Goal: Navigation & Orientation: Find specific page/section

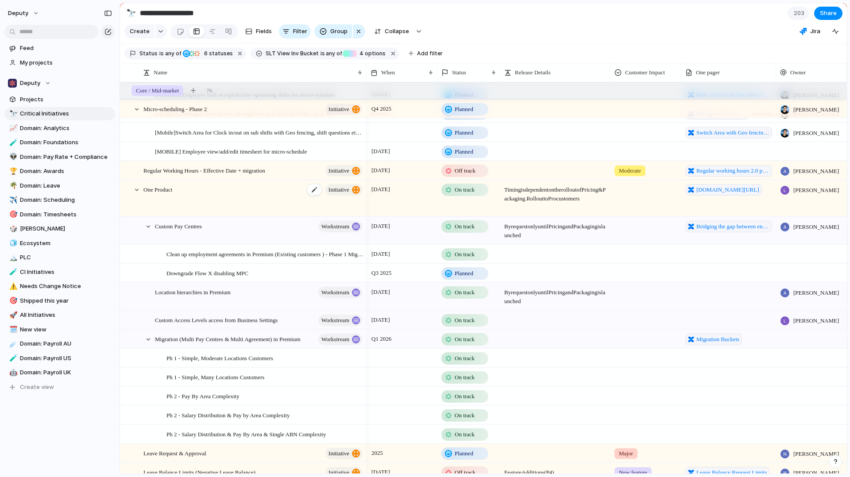
scroll to position [88, 0]
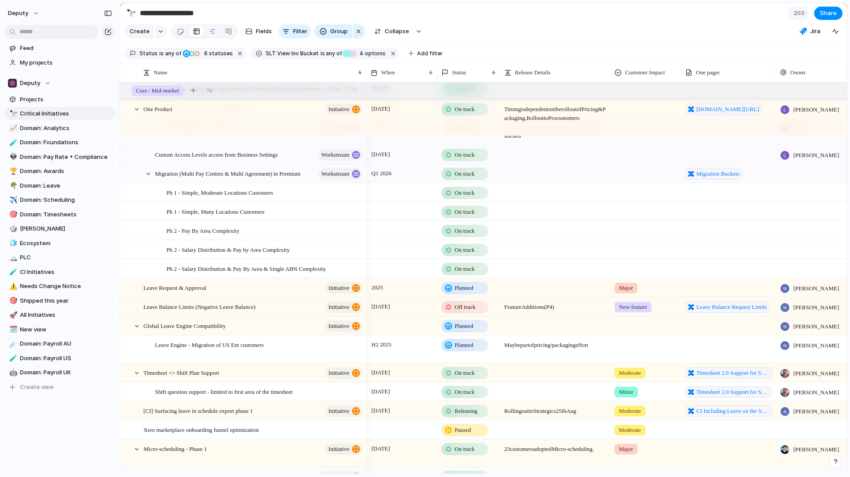
click at [426, 291] on div "2025" at bounding box center [402, 286] width 70 height 14
click at [242, 287] on div "Day Month Quarter Half-year Year [DATE] 2024 2025 2026 2027 2028 2029 2030 2025…" at bounding box center [425, 238] width 850 height 477
click at [73, 185] on span "Domain: Leave" at bounding box center [66, 185] width 92 height 9
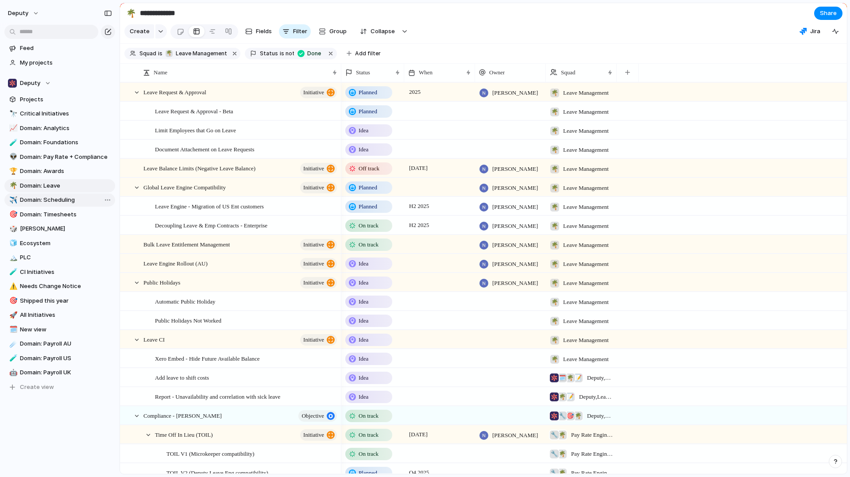
click at [72, 197] on span "Domain: Scheduling" at bounding box center [66, 200] width 92 height 9
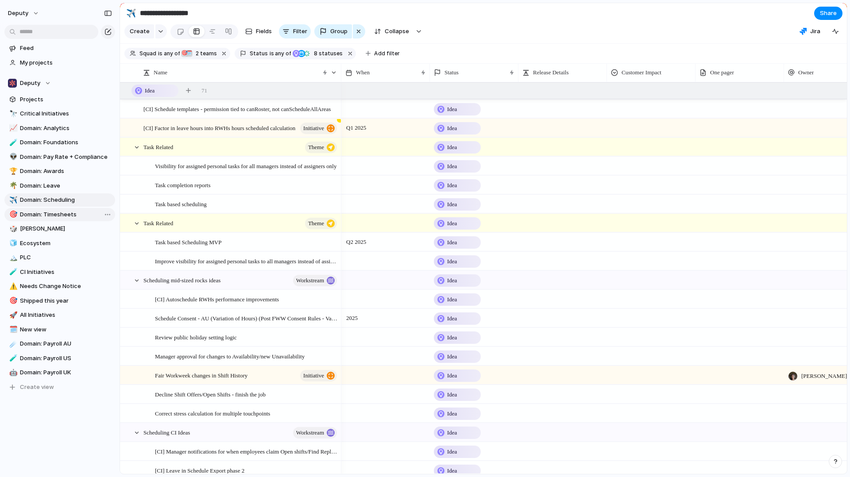
click at [68, 215] on span "Domain: Timesheets" at bounding box center [66, 214] width 92 height 9
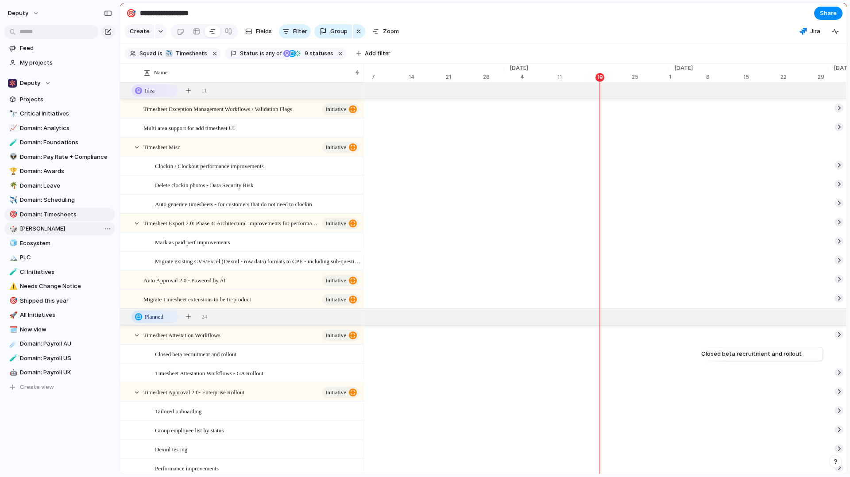
click at [68, 234] on link "🎲 [PERSON_NAME]" at bounding box center [59, 228] width 111 height 13
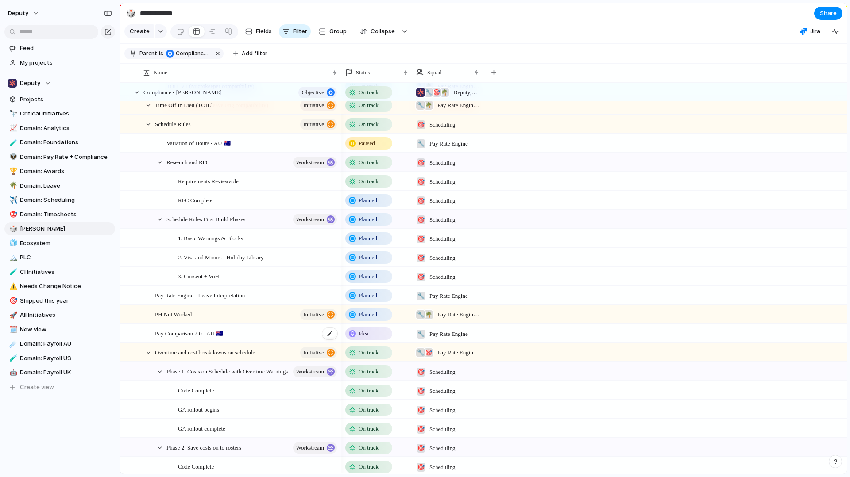
scroll to position [84, 0]
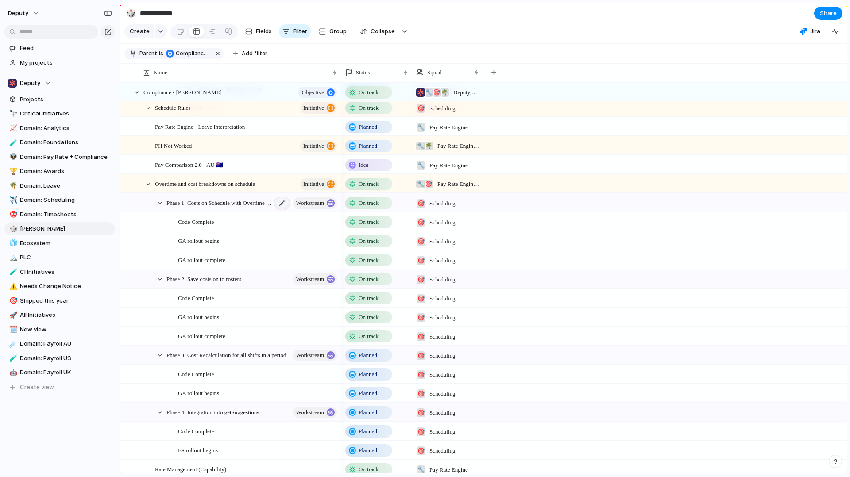
click at [279, 202] on div at bounding box center [281, 203] width 15 height 12
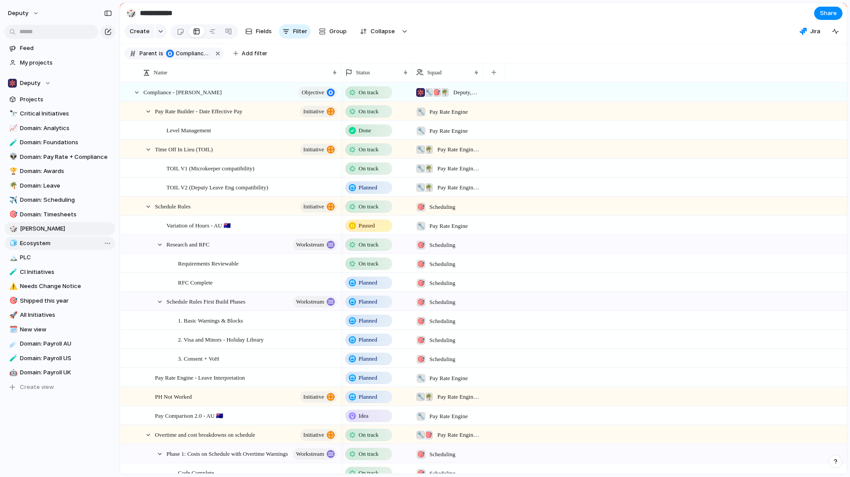
click at [55, 243] on span "Ecosystem" at bounding box center [66, 243] width 92 height 9
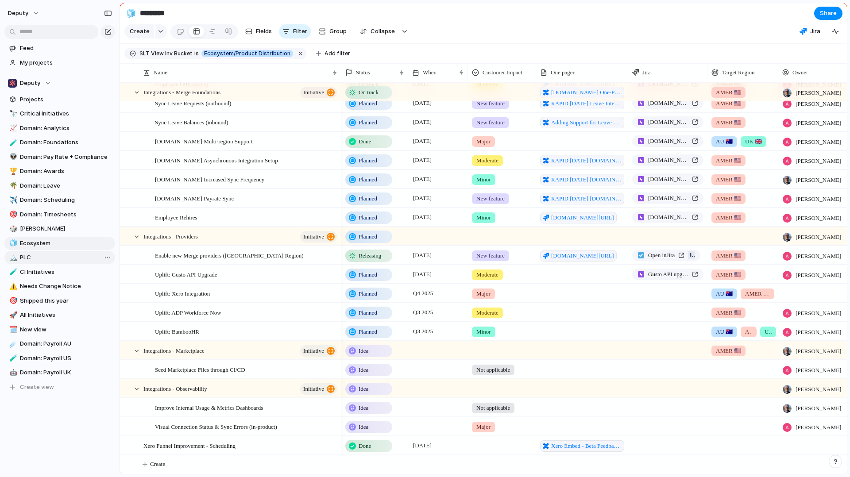
click at [85, 256] on span "PLC" at bounding box center [66, 257] width 92 height 9
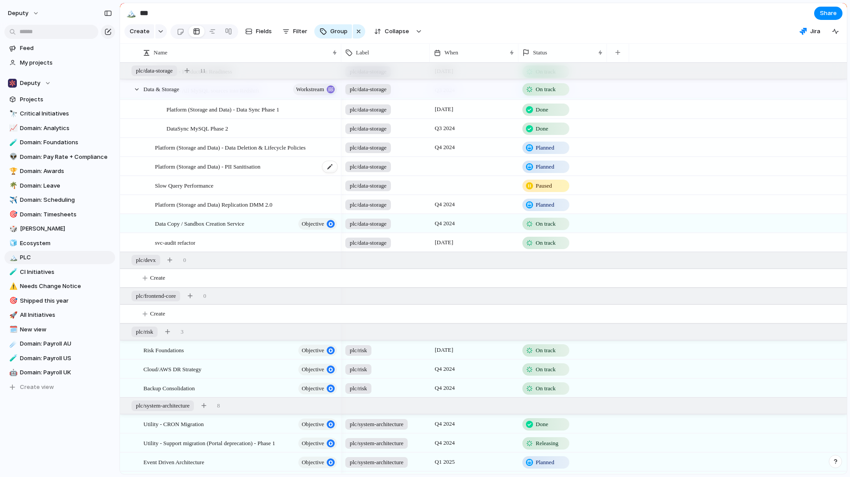
scroll to position [195, 0]
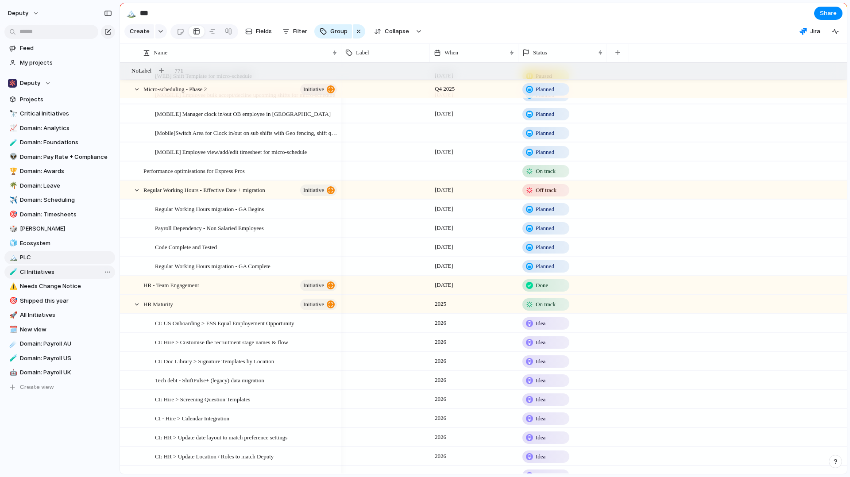
click at [76, 274] on span "CI Initiatives" at bounding box center [66, 272] width 92 height 9
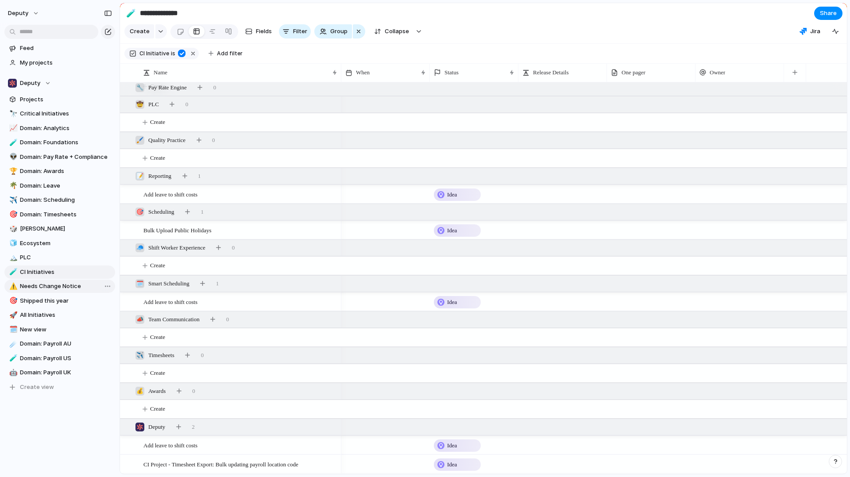
click at [81, 285] on span "Needs Change Notice" at bounding box center [66, 286] width 92 height 9
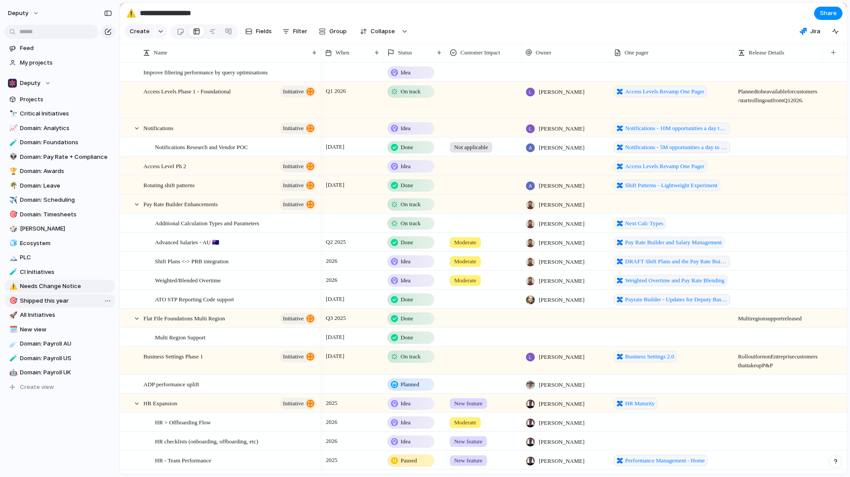
click at [58, 299] on span "Shipped this year" at bounding box center [66, 301] width 92 height 9
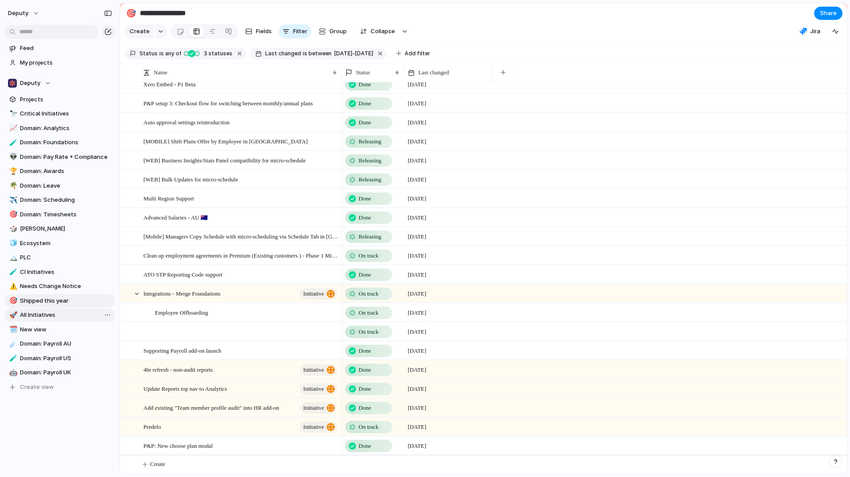
click at [62, 315] on span "All Initiatives" at bounding box center [66, 315] width 92 height 9
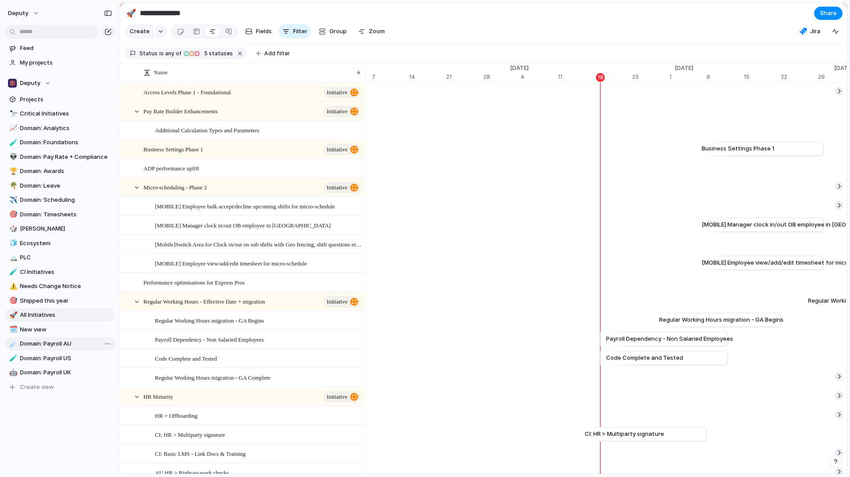
click at [59, 343] on span "Domain: Payroll AU" at bounding box center [66, 343] width 92 height 9
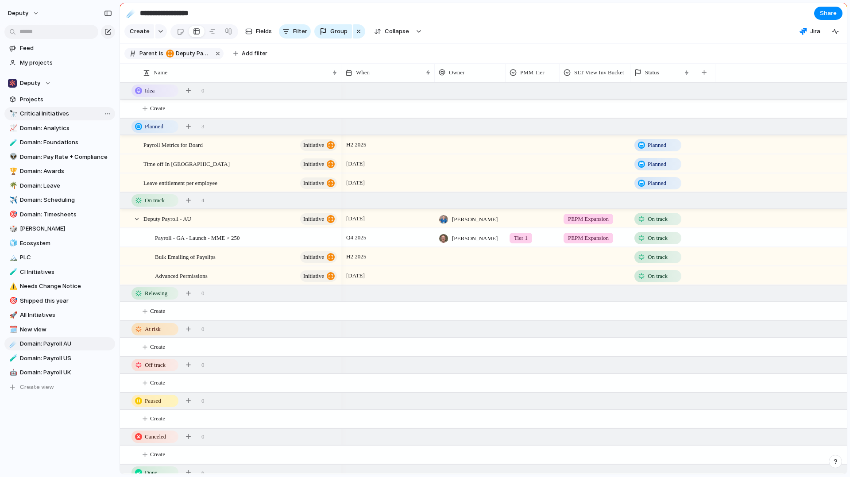
click at [75, 110] on span "Critical Initiatives" at bounding box center [66, 113] width 92 height 9
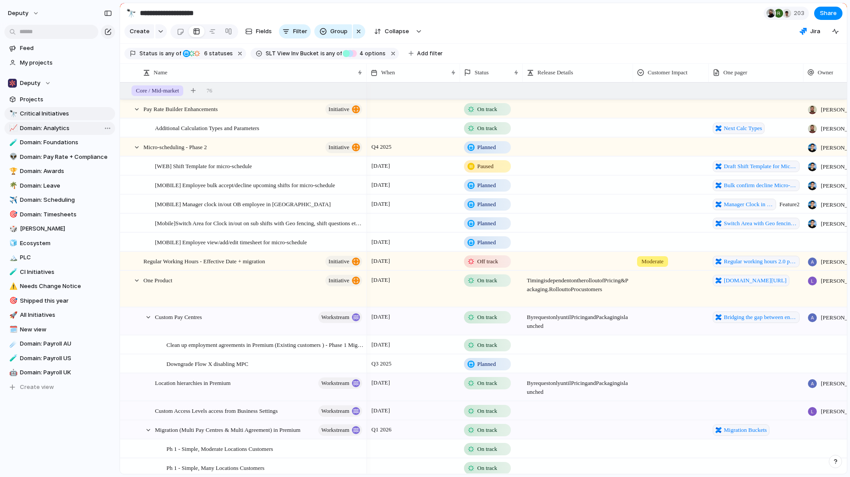
click at [77, 123] on link "📈 Domain: Analytics" at bounding box center [59, 128] width 111 height 13
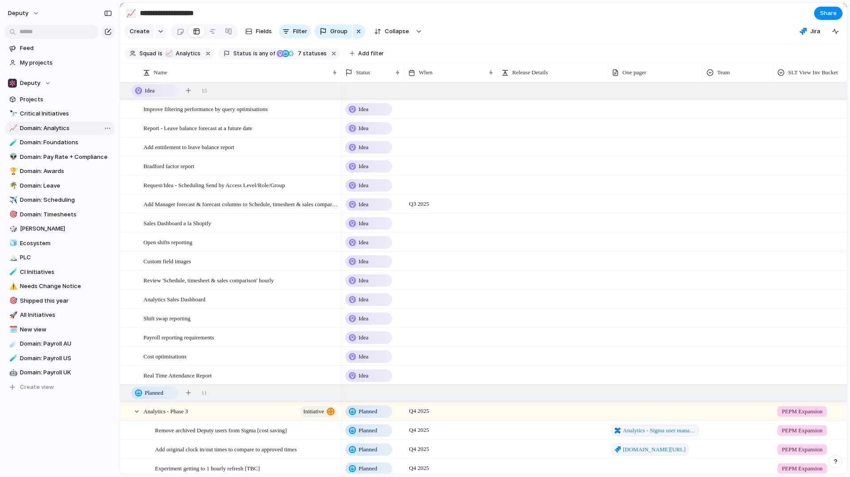
type input "**********"
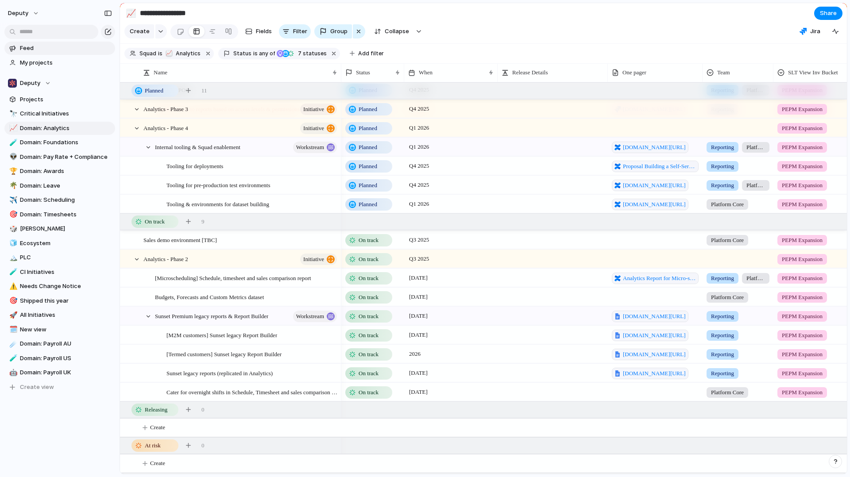
click at [47, 53] on link "Feed" at bounding box center [59, 48] width 111 height 13
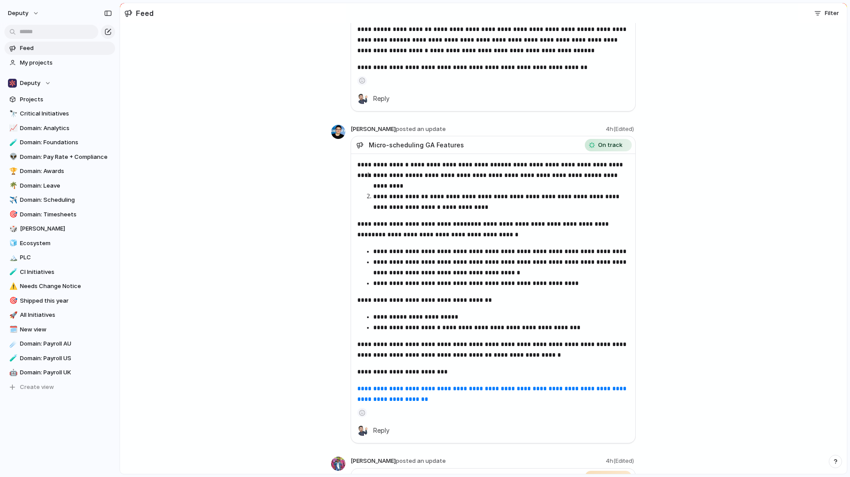
scroll to position [133, 0]
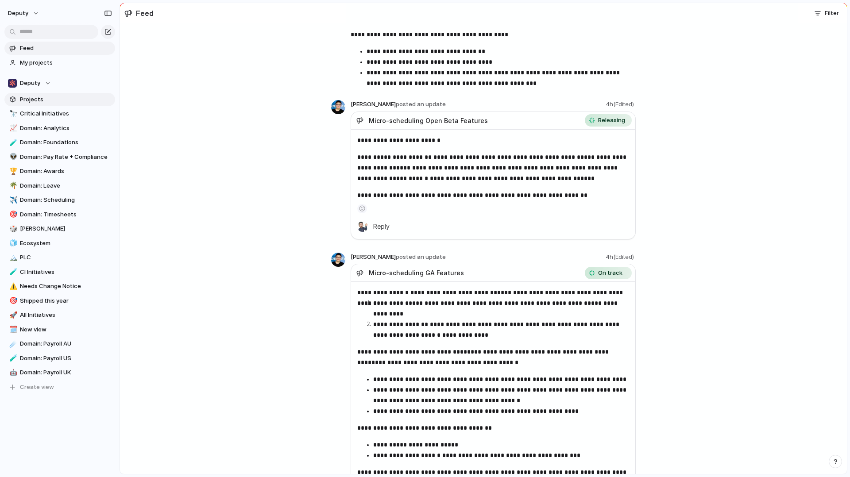
click at [55, 105] on link "Projects" at bounding box center [59, 99] width 111 height 13
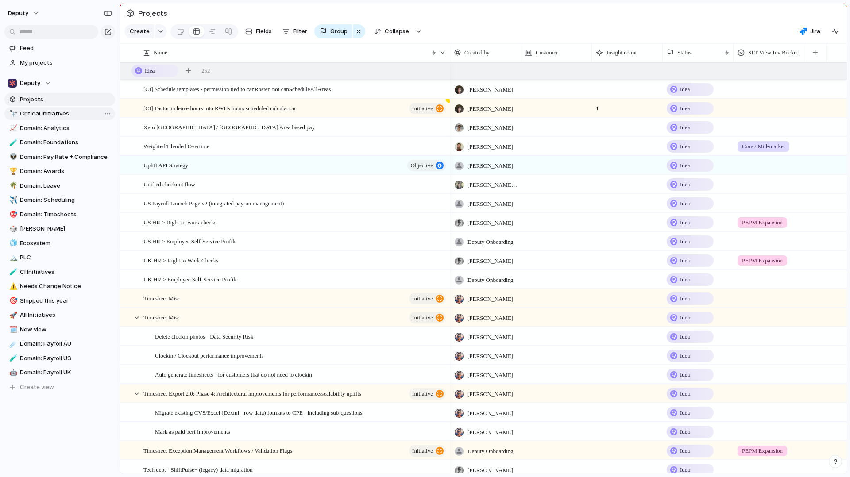
click at [54, 113] on span "Critical Initiatives" at bounding box center [66, 113] width 92 height 9
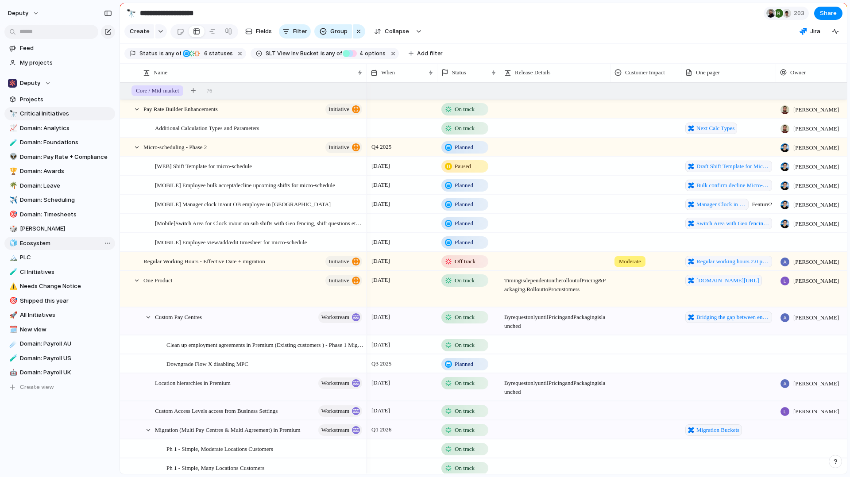
click at [54, 243] on span "Ecosystem" at bounding box center [66, 243] width 92 height 9
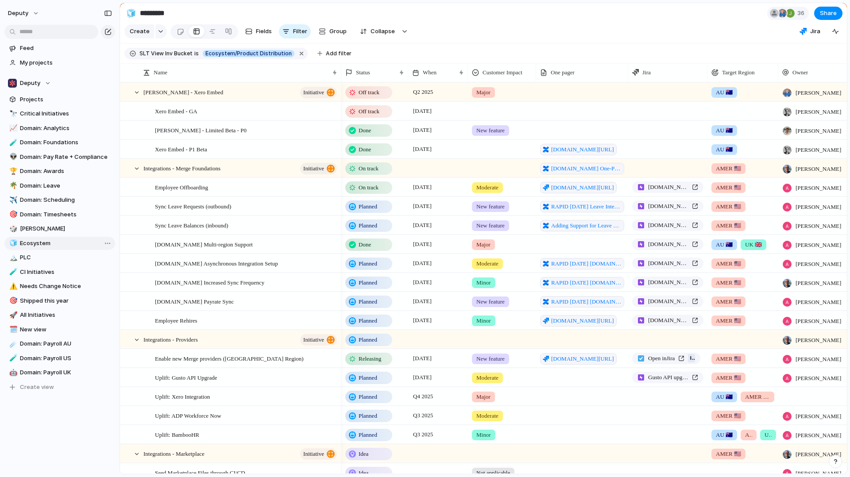
type input "*********"
click at [54, 33] on input "text" at bounding box center [51, 32] width 94 height 14
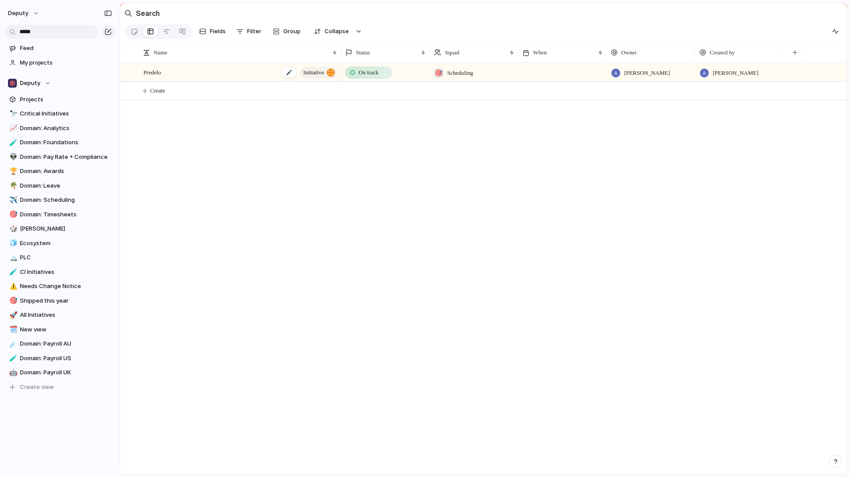
click at [328, 74] on div "button" at bounding box center [331, 73] width 8 height 8
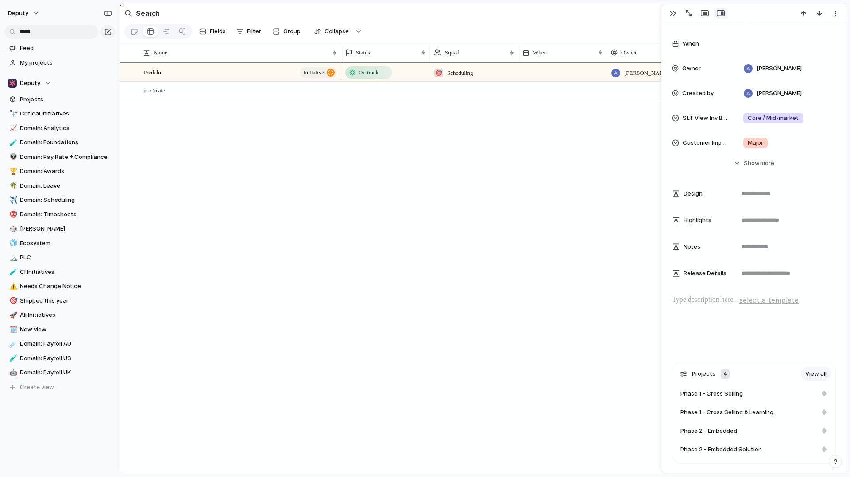
scroll to position [158, 0]
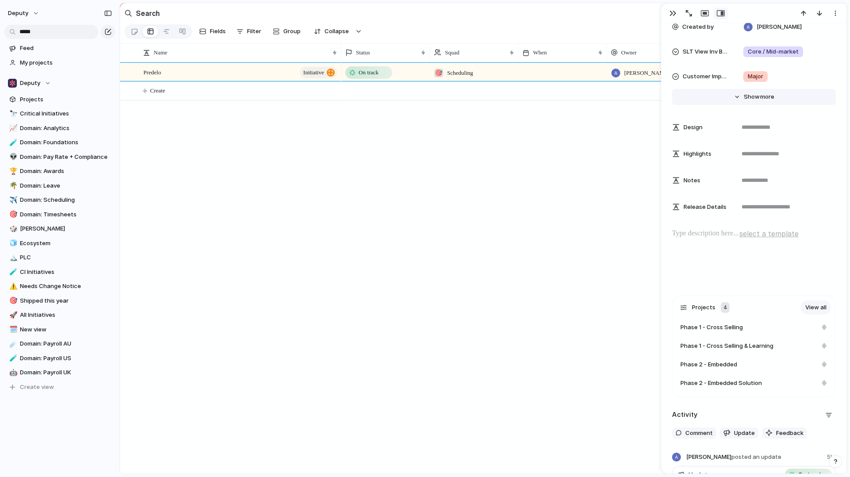
click at [744, 100] on span "Show" at bounding box center [752, 96] width 16 height 9
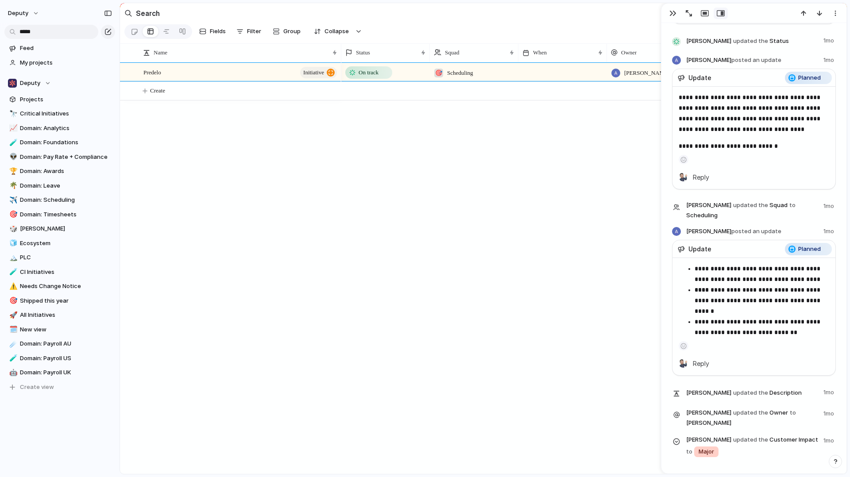
scroll to position [2285, 0]
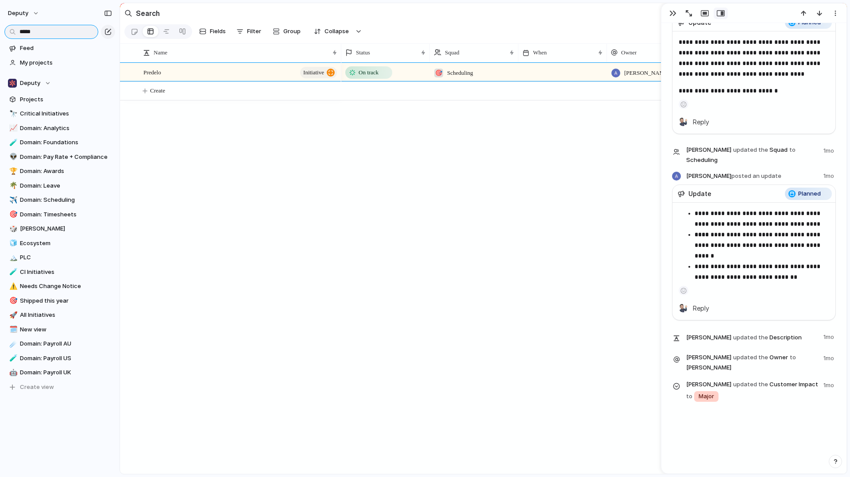
click at [62, 30] on input "*****" at bounding box center [51, 32] width 94 height 14
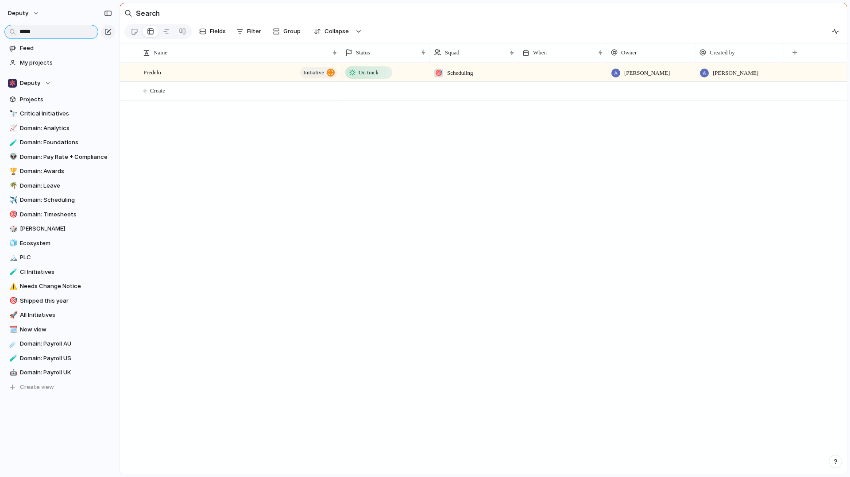
click at [62, 30] on input "*****" at bounding box center [51, 32] width 94 height 14
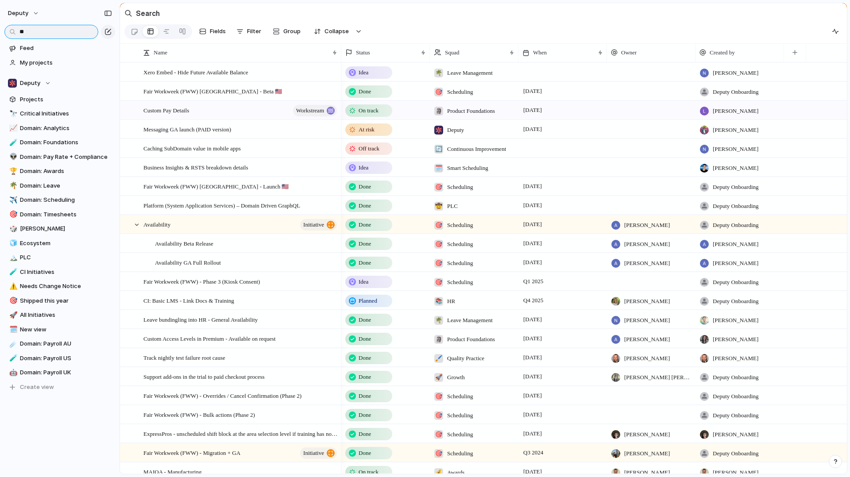
type input "*"
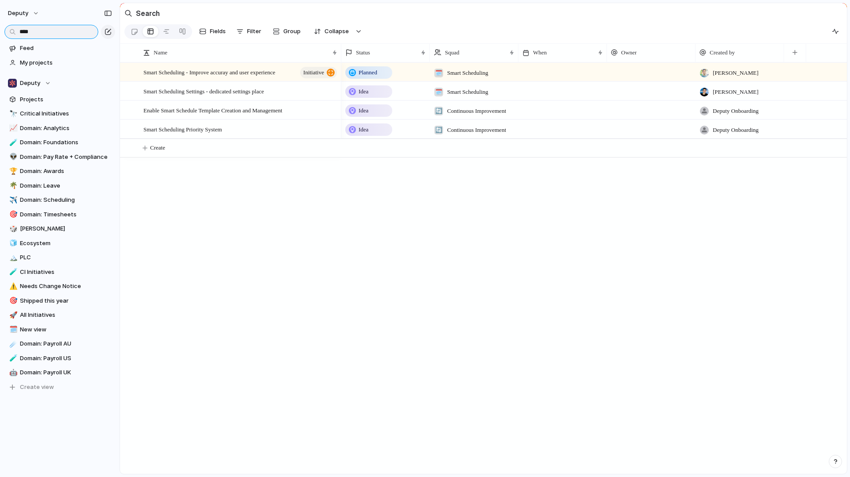
type input "*****"
click at [62, 34] on input "*****" at bounding box center [51, 32] width 94 height 14
